Goal: Transaction & Acquisition: Subscribe to service/newsletter

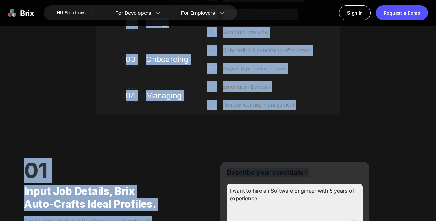
drag, startPoint x: 14, startPoint y: 32, endPoint x: 210, endPoint y: 224, distance: 274.2
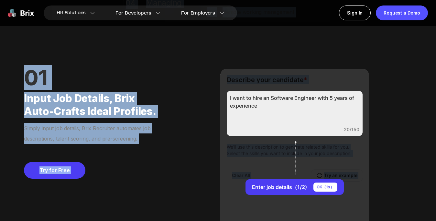
scroll to position [479, 0]
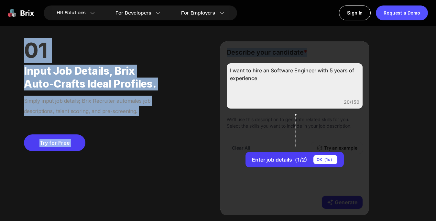
drag, startPoint x: 32, startPoint y: 36, endPoint x: 411, endPoint y: 54, distance: 379.8
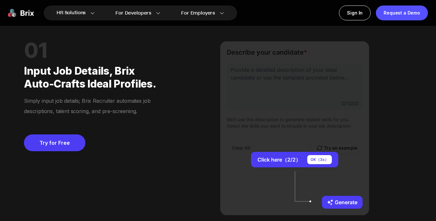
click at [385, 102] on div "01 Input job details, Brix auto-crafts ideal profiles. Simply input job details…" at bounding box center [217, 128] width 419 height 221
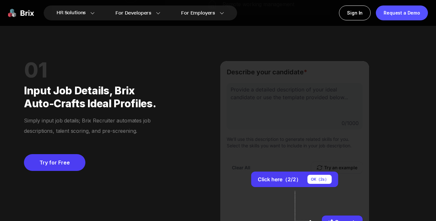
scroll to position [0, 0]
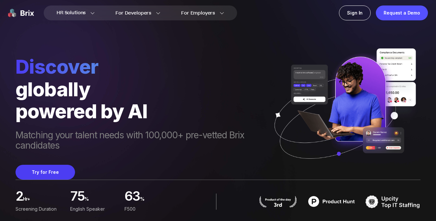
click at [27, 47] on div "Discover globally powered by AI Matching your talent needs with 100,000+ pre-ve…" at bounding box center [218, 90] width 405 height 180
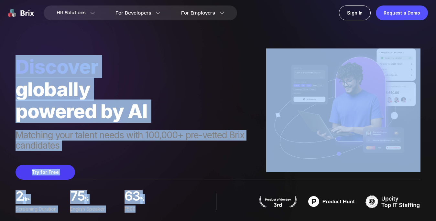
drag, startPoint x: 27, startPoint y: 35, endPoint x: 226, endPoint y: 204, distance: 260.4
click at [226, 204] on div "Discover globally powered by AI Matching your talent needs with 100,000+ pre-ve…" at bounding box center [218, 110] width 405 height 221
click at [237, 172] on div "Try for Free" at bounding box center [141, 172] width 251 height 15
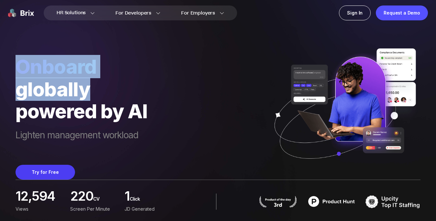
drag, startPoint x: 24, startPoint y: 34, endPoint x: 126, endPoint y: 91, distance: 117.5
click at [126, 91] on div "Onboard globally powered by AI Lighten management workload Try for Free" at bounding box center [218, 90] width 405 height 180
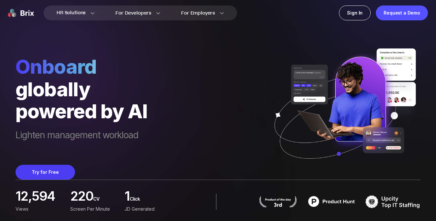
click at [180, 66] on div "Onboard globally powered by AI Lighten management workload Try for Free" at bounding box center [218, 90] width 405 height 180
